Goal: Information Seeking & Learning: Learn about a topic

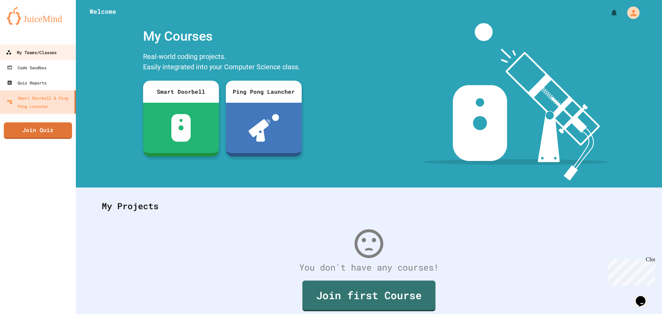
click at [49, 47] on link "My Teams/Classes" at bounding box center [38, 52] width 78 height 16
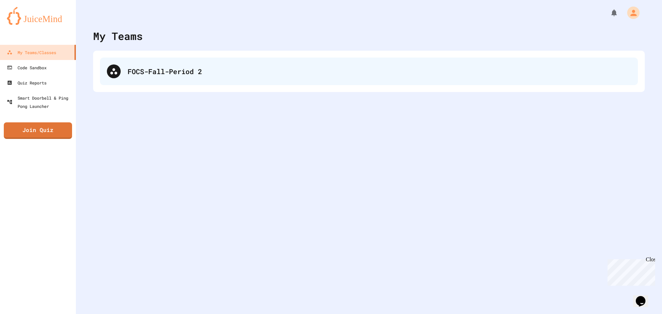
click at [200, 60] on div "FOCS-Fall-Period 2" at bounding box center [369, 72] width 538 height 28
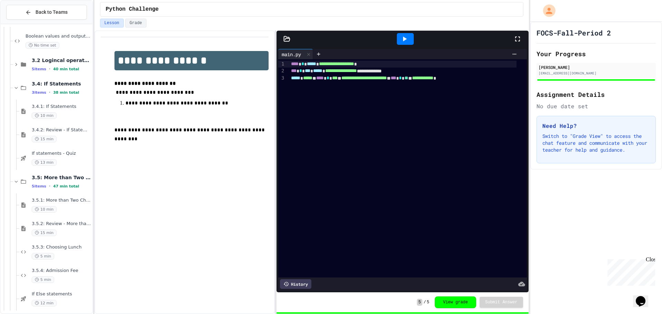
scroll to position [404, 0]
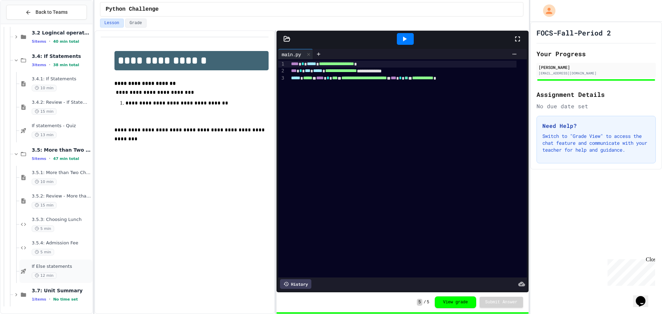
click at [28, 269] on div "If Else statements 12 min" at bounding box center [55, 271] width 73 height 23
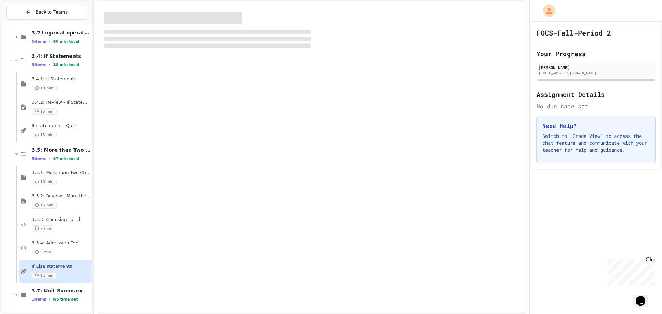
scroll to position [396, 0]
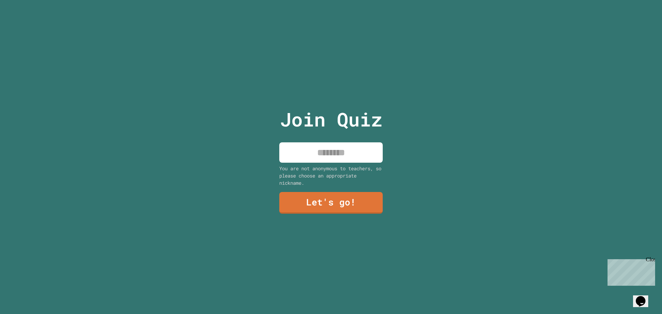
click at [348, 150] on input at bounding box center [330, 152] width 103 height 20
type input "*****"
click at [311, 208] on link "Let's go!" at bounding box center [331, 203] width 104 height 22
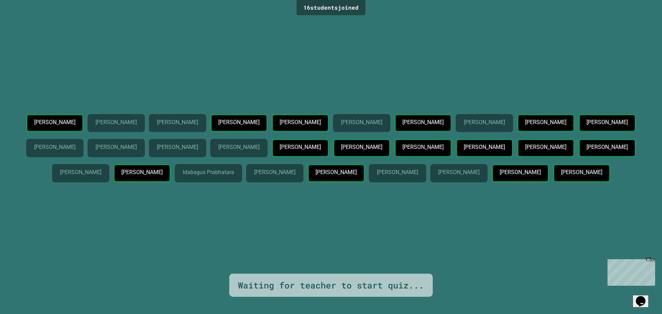
click at [650, 260] on div "Close" at bounding box center [650, 260] width 9 height 9
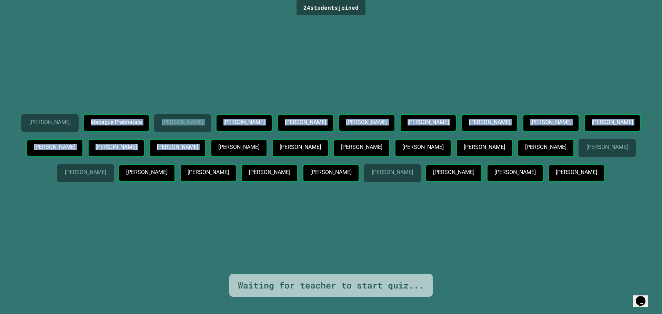
drag, startPoint x: 41, startPoint y: 146, endPoint x: 135, endPoint y: 87, distance: 110.7
click at [132, 114] on div "Faith Relunia Idabagus Prabhatara Nikko Brown Oscar Acevedo-Samayoa Aaron Ogden…" at bounding box center [330, 149] width 627 height 71
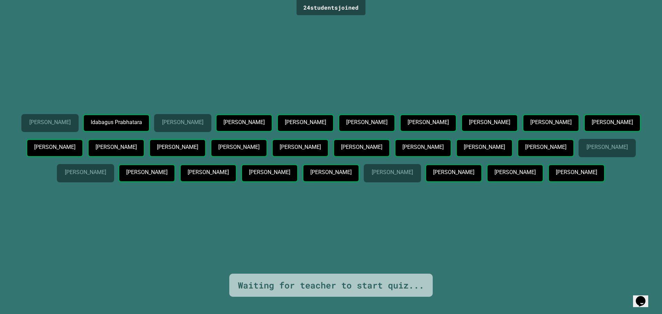
drag, startPoint x: 91, startPoint y: 67, endPoint x: 60, endPoint y: 64, distance: 31.8
click at [60, 64] on div "Faith Relunia Idabagus Prabhatara Nikko Brown Oscar Acevedo-Samayoa Aaron Ogden…" at bounding box center [330, 145] width 627 height 256
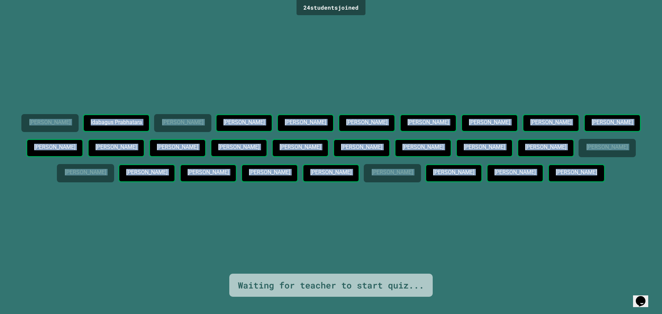
drag, startPoint x: 75, startPoint y: 74, endPoint x: 383, endPoint y: 226, distance: 343.7
click at [383, 226] on div "Faith Relunia Idabagus Prabhatara Nikko Brown Oscar Acevedo-Samayoa Aaron Ogden…" at bounding box center [330, 145] width 627 height 256
click at [450, 185] on div "Faith Relunia Idabagus Prabhatara Nikko Brown Oscar Acevedo-Samayoa Aaron Ogden…" at bounding box center [330, 149] width 627 height 71
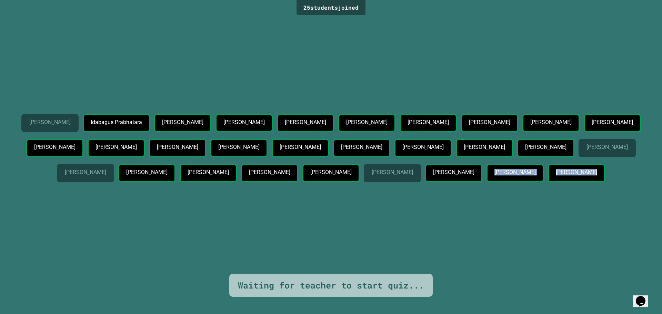
drag, startPoint x: 397, startPoint y: 208, endPoint x: 255, endPoint y: 207, distance: 141.7
click at [254, 185] on div "Faith Relunia Idabagus Prabhatara Nikko Brown Oscar Acevedo-Samayoa Aaron Ogden…" at bounding box center [330, 149] width 627 height 71
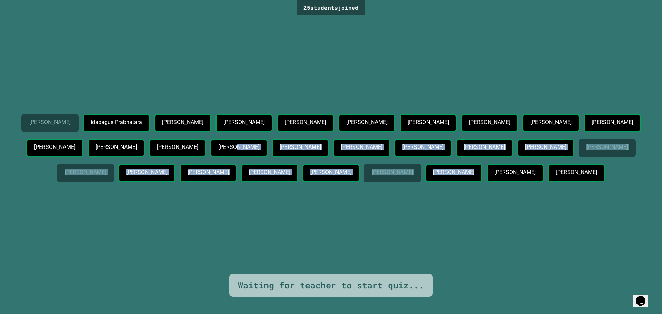
drag, startPoint x: 608, startPoint y: 178, endPoint x: 65, endPoint y: 142, distance: 544.2
click at [65, 142] on div "Faith Relunia Idabagus Prabhatara Nikko Brown Oscar Acevedo-Samayoa Aaron Ogden…" at bounding box center [330, 149] width 627 height 71
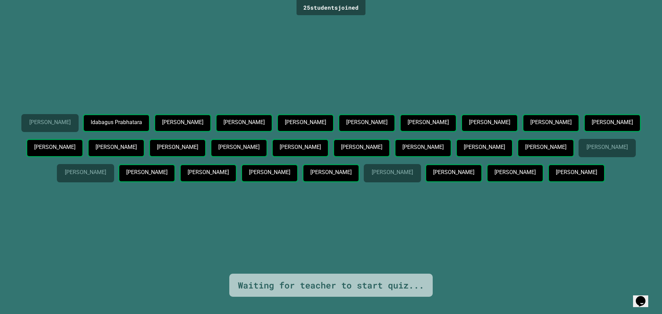
click at [218, 144] on p "Peter Serra" at bounding box center [238, 147] width 41 height 6
drag, startPoint x: 36, startPoint y: 144, endPoint x: 87, endPoint y: 146, distance: 51.1
click at [210, 146] on div "Peter Serra" at bounding box center [238, 148] width 57 height 18
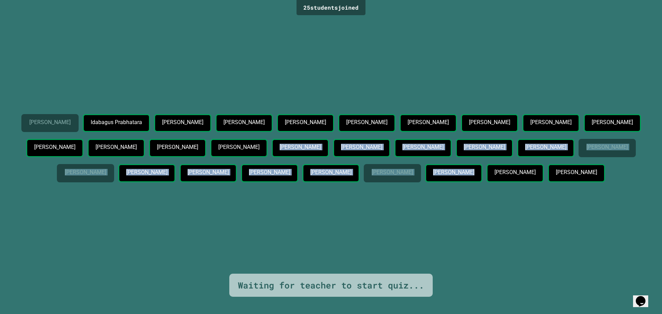
drag, startPoint x: 108, startPoint y: 139, endPoint x: 609, endPoint y: 262, distance: 515.4
click at [609, 262] on div "Faith Relunia Idabagus Prabhatara Nikko Brown Oscar Acevedo-Samayoa Aaron Ogden…" at bounding box center [330, 145] width 627 height 256
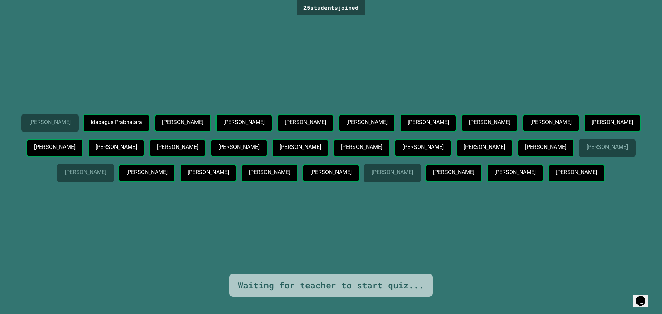
drag, startPoint x: 606, startPoint y: 261, endPoint x: 598, endPoint y: 256, distance: 9.6
click at [606, 260] on div "Faith Relunia Idabagus Prabhatara Nikko Brown Oscar Acevedo-Samayoa Aaron Ogden…" at bounding box center [330, 145] width 627 height 256
drag, startPoint x: 124, startPoint y: 83, endPoint x: 217, endPoint y: 85, distance: 92.4
click at [150, 114] on div "Idabagus Prabhatara" at bounding box center [116, 123] width 67 height 18
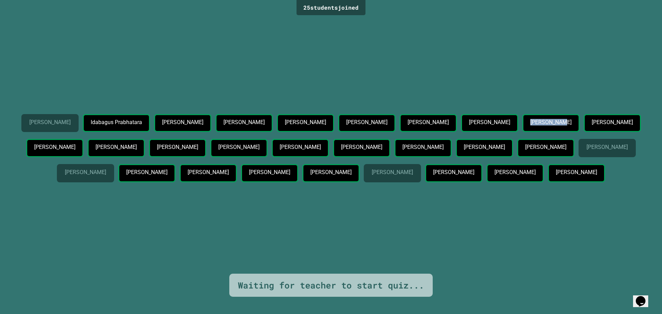
drag, startPoint x: 182, startPoint y: 113, endPoint x: 245, endPoint y: 119, distance: 63.7
click at [245, 119] on div "Faith Relunia Idabagus Prabhatara Nikko Brown Oscar Acevedo-Samayoa Aaron Ogden…" at bounding box center [330, 149] width 627 height 71
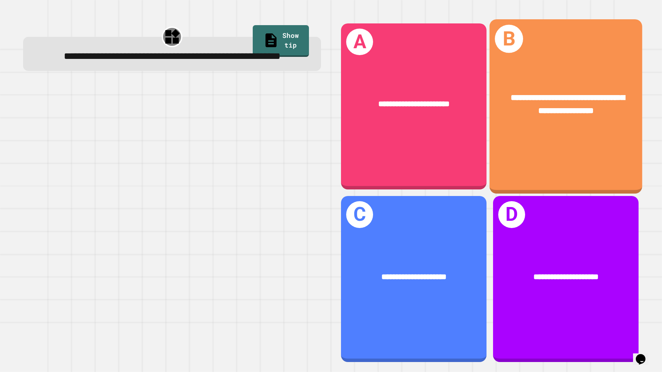
click at [568, 129] on div "**********" at bounding box center [566, 104] width 153 height 59
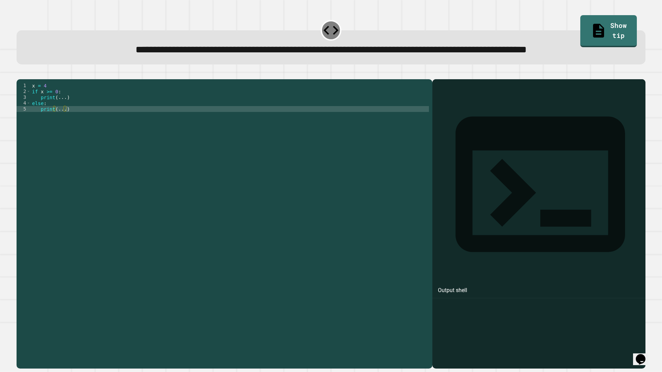
click at [89, 124] on div "x = 4 if x >= 0 : print ( ... ) else : print ( ... )" at bounding box center [230, 209] width 398 height 252
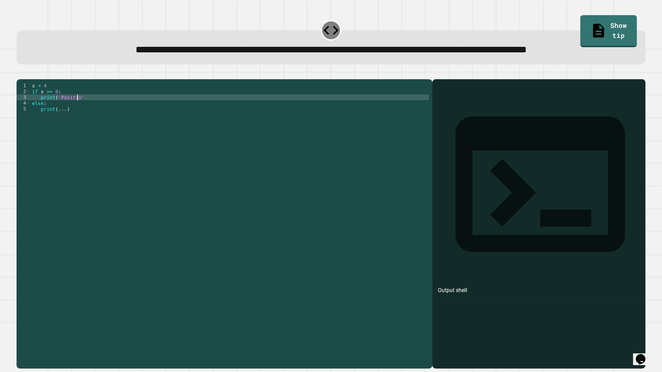
scroll to position [0, 3]
click at [90, 138] on div "x = 4 if x >= 0 : print ( 'Positive' else : print ( ... )" at bounding box center [230, 209] width 398 height 252
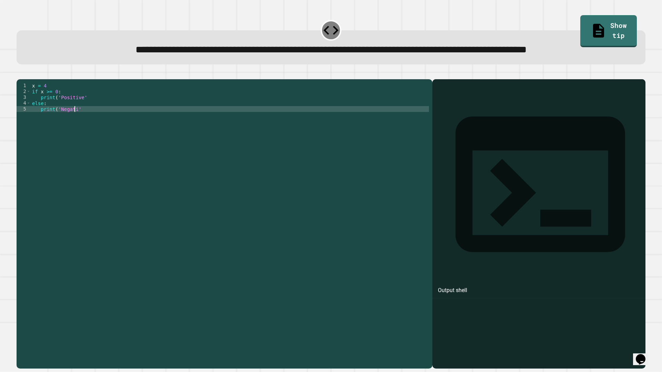
scroll to position [0, 3]
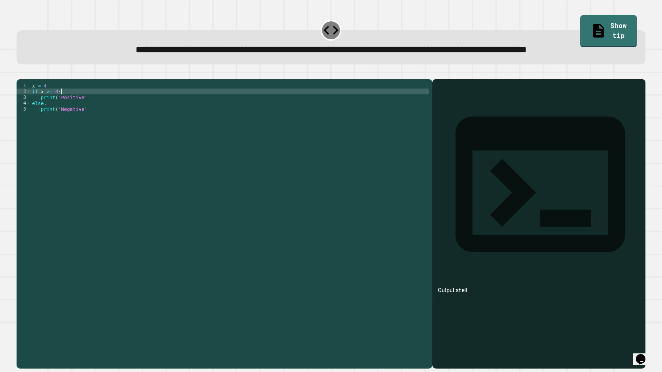
click at [91, 120] on div "x = 4 if x >= 0 : print ( 'Positive' else : print ( 'Negative'" at bounding box center [230, 209] width 398 height 252
click at [89, 122] on div "x = 4 if x >= 0 : print ( 'Positive' else : print ( 'Negative'" at bounding box center [230, 209] width 398 height 252
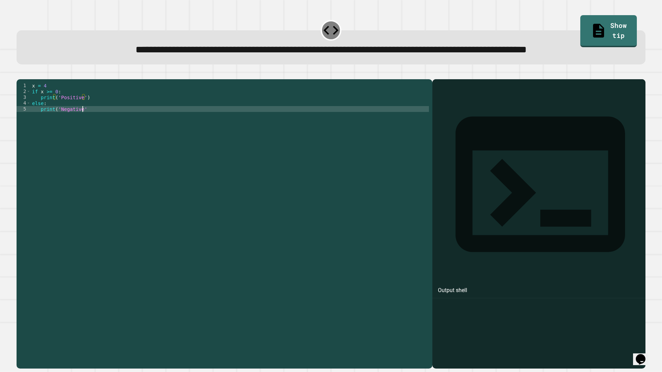
click at [100, 135] on div "x = 4 if x >= 0 : print ( 'Positive' ) else : print ( 'Negative'" at bounding box center [230, 209] width 398 height 252
type textarea "**********"
click at [20, 74] on button "button" at bounding box center [20, 74] width 0 height 0
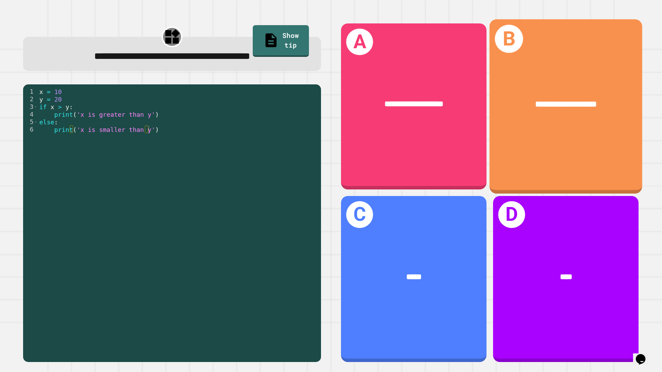
click at [606, 95] on div "**********" at bounding box center [566, 104] width 153 height 46
click at [567, 82] on div "**********" at bounding box center [566, 104] width 153 height 46
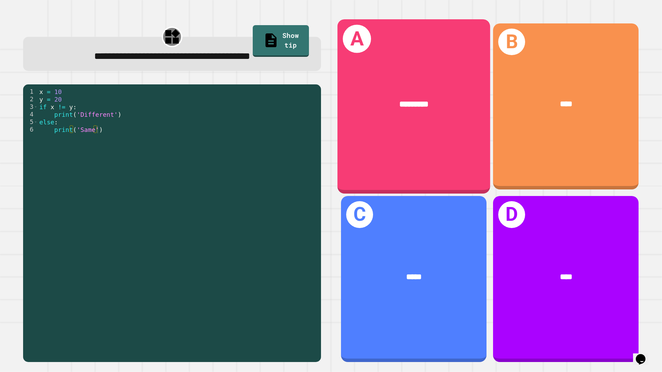
click at [427, 123] on div "*********" at bounding box center [414, 104] width 153 height 46
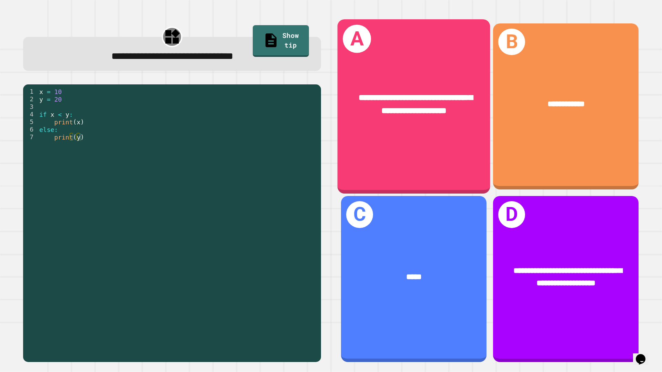
click at [343, 120] on div "**********" at bounding box center [414, 104] width 153 height 59
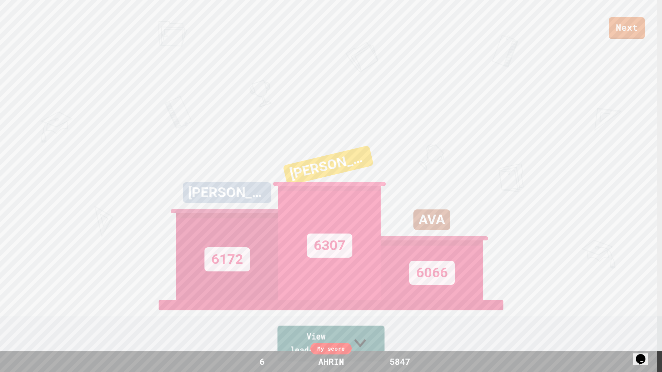
click at [278, 314] on link "View leaderboard" at bounding box center [331, 344] width 107 height 36
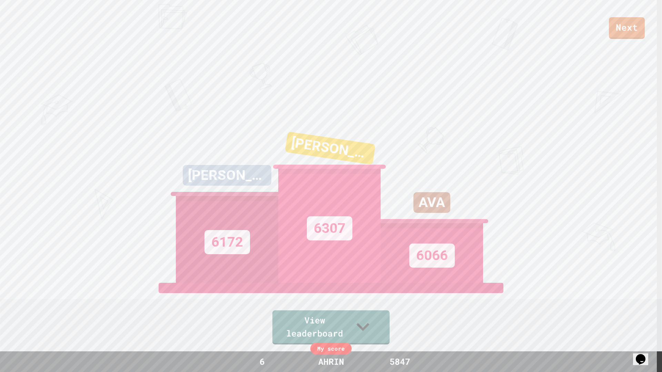
scroll to position [0, 0]
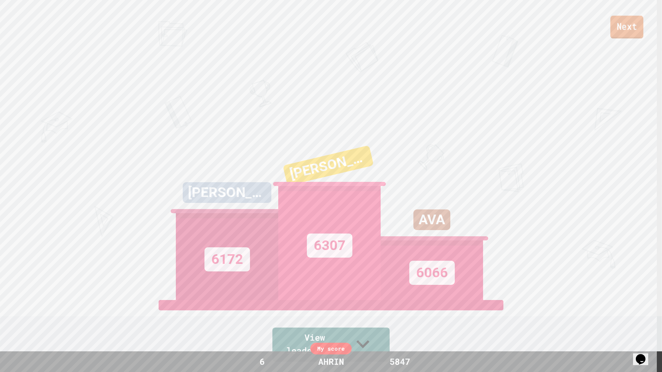
click at [631, 24] on link "Next" at bounding box center [626, 27] width 33 height 23
click at [344, 314] on link "New View report" at bounding box center [330, 340] width 81 height 41
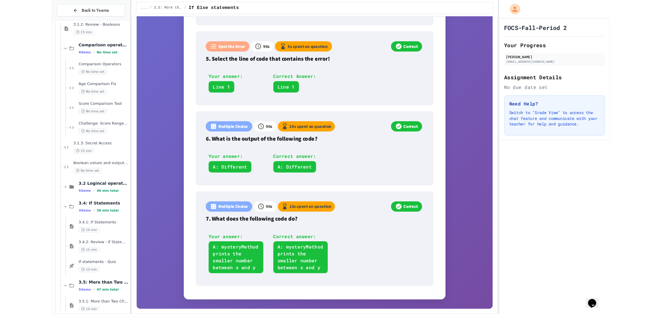
scroll to position [664, 0]
